Goal: Transaction & Acquisition: Purchase product/service

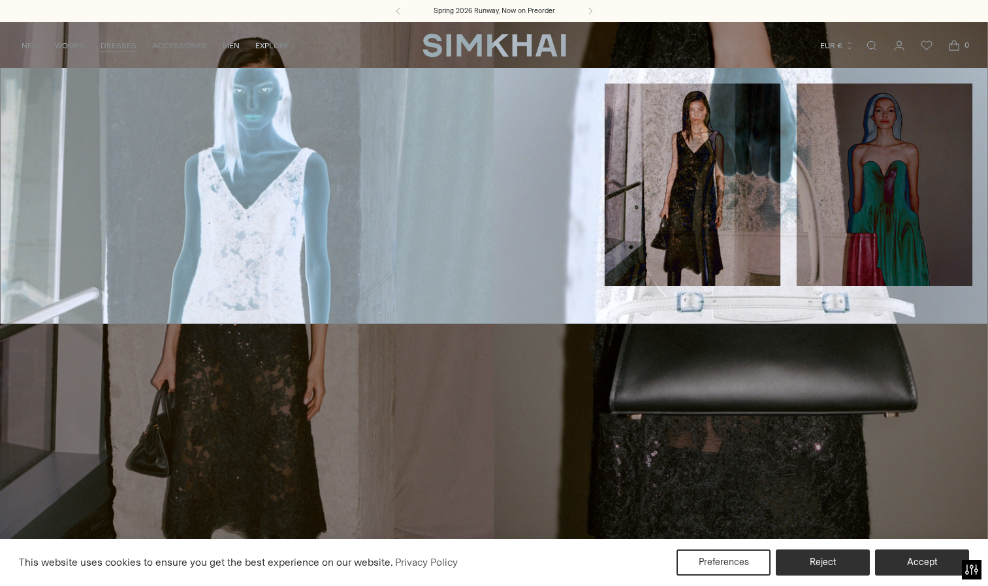
click at [116, 46] on link "DRESSES" at bounding box center [119, 45] width 36 height 29
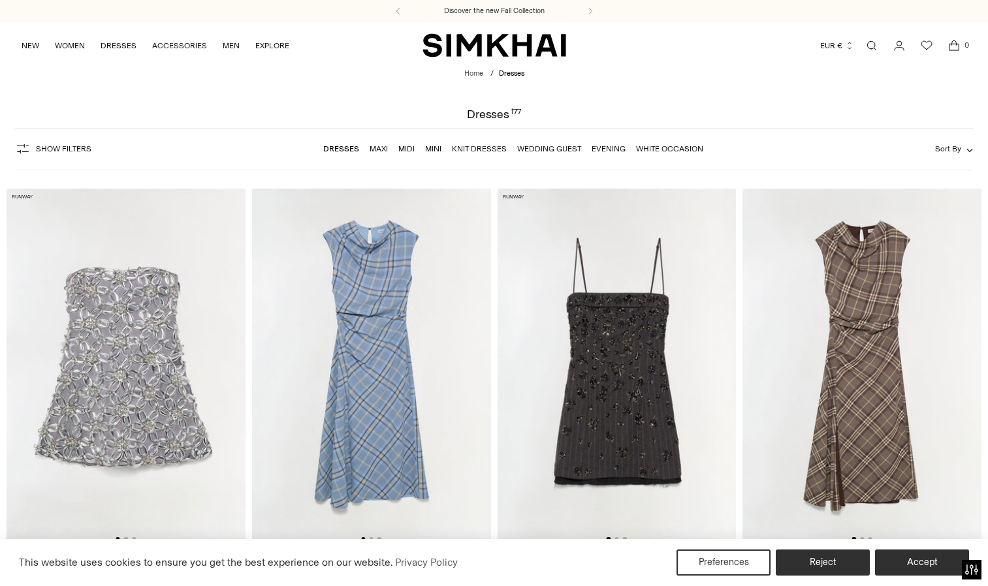
click at [433, 148] on link "Mini" at bounding box center [433, 148] width 16 height 9
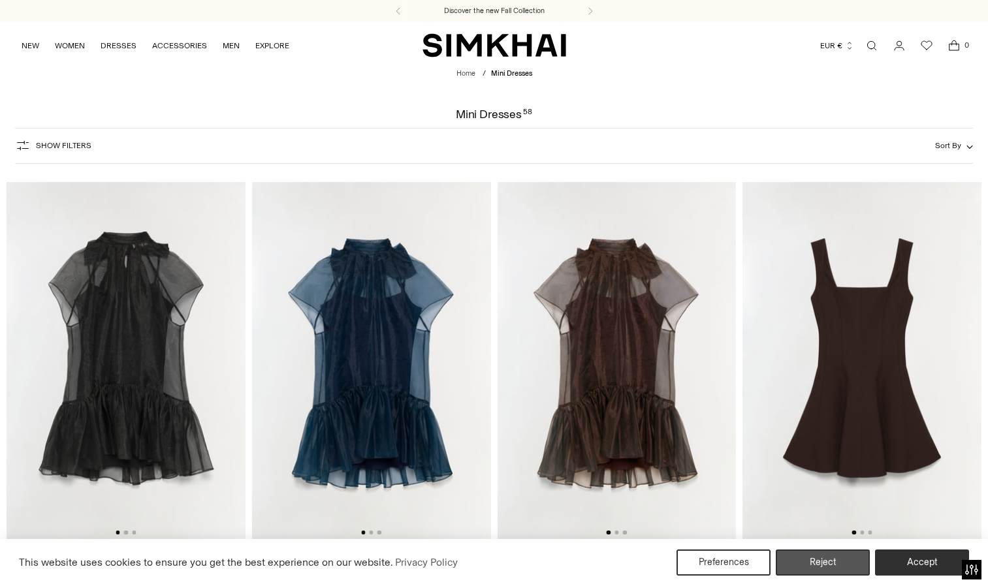
click at [803, 567] on button "Reject" at bounding box center [823, 563] width 94 height 26
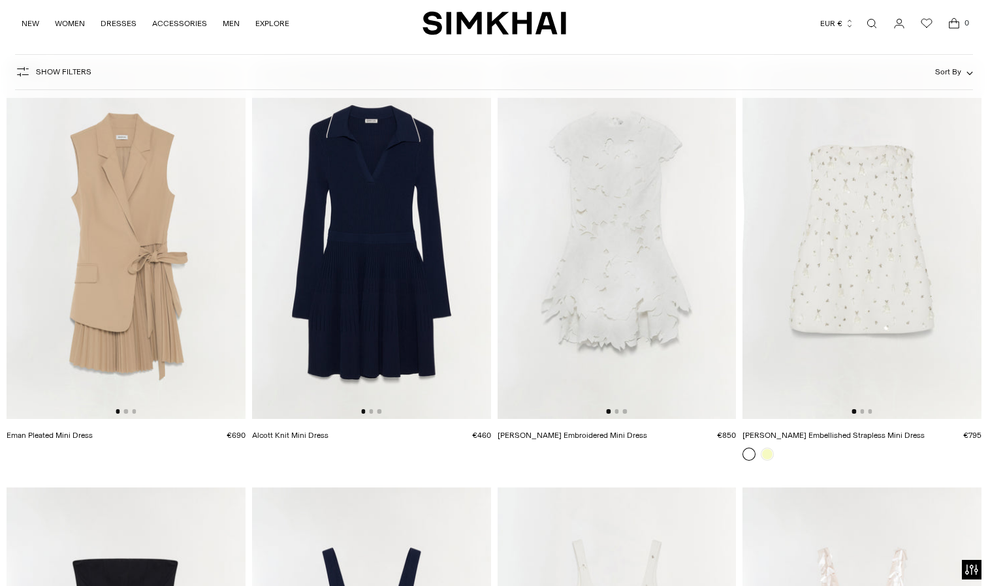
scroll to position [2962, 0]
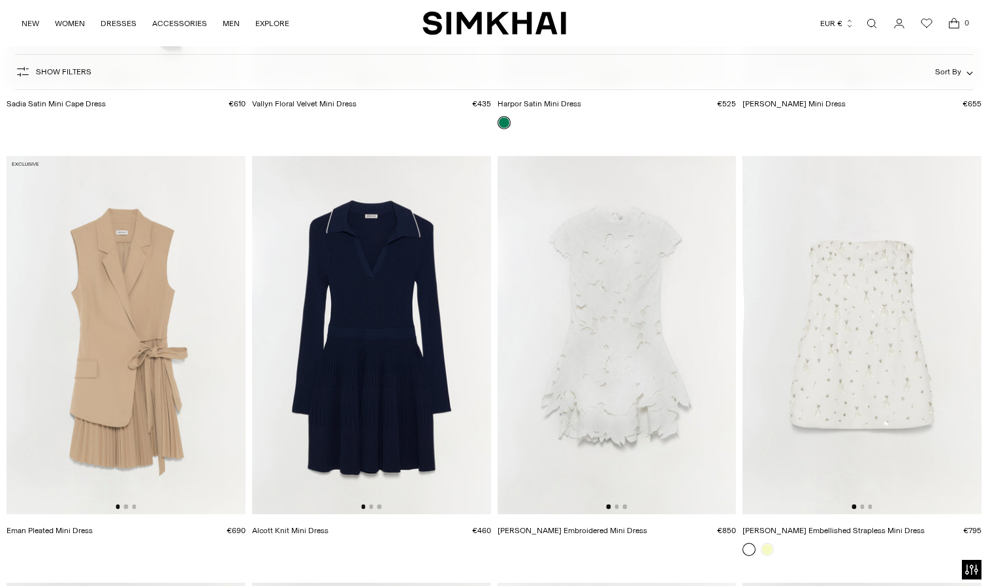
click at [641, 342] on img at bounding box center [617, 335] width 239 height 359
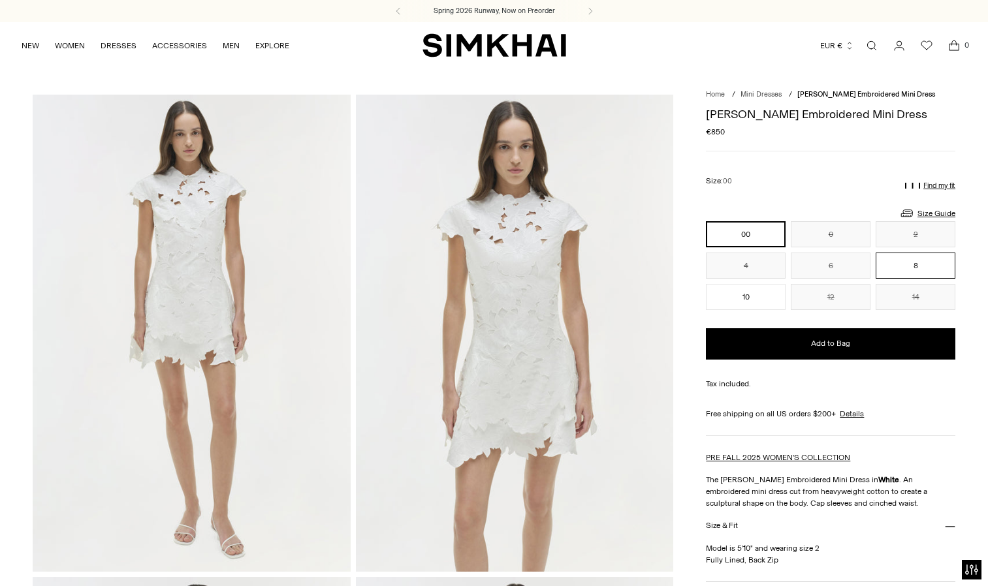
click at [906, 264] on button "8" at bounding box center [916, 266] width 80 height 26
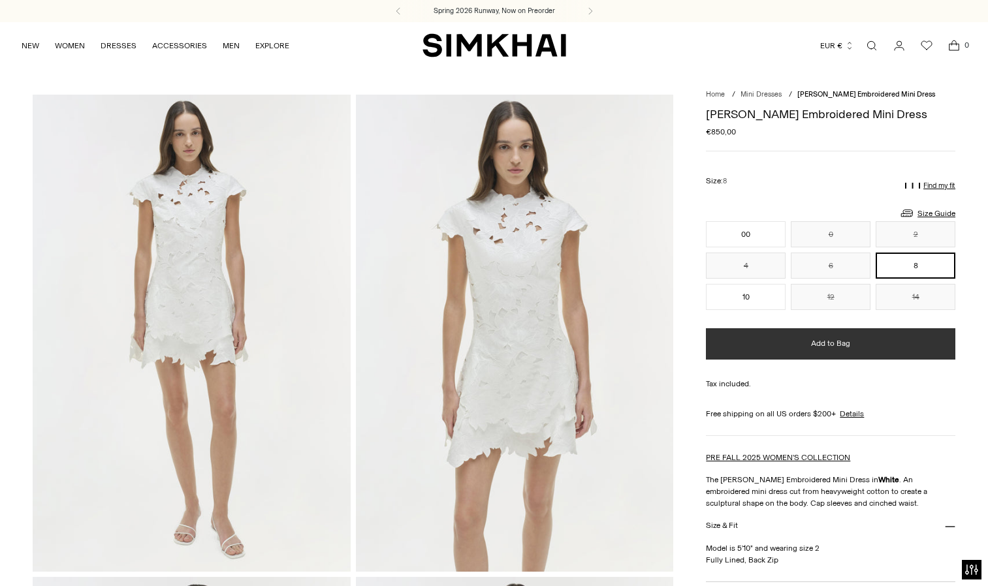
click at [818, 351] on button "Add to Bag" at bounding box center [830, 343] width 249 height 31
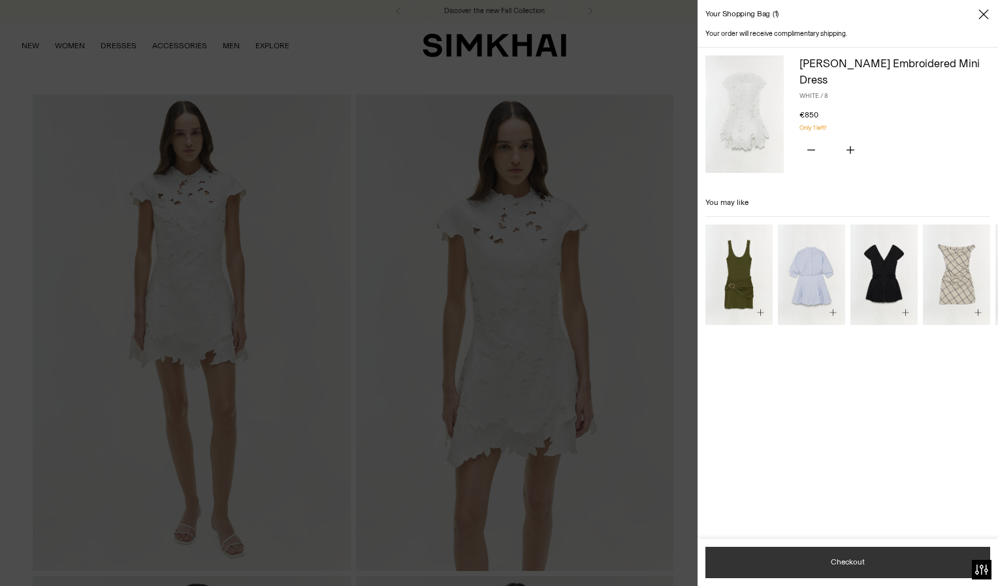
click at [854, 562] on button "Checkout" at bounding box center [847, 562] width 285 height 31
